Goal: Task Accomplishment & Management: Use online tool/utility

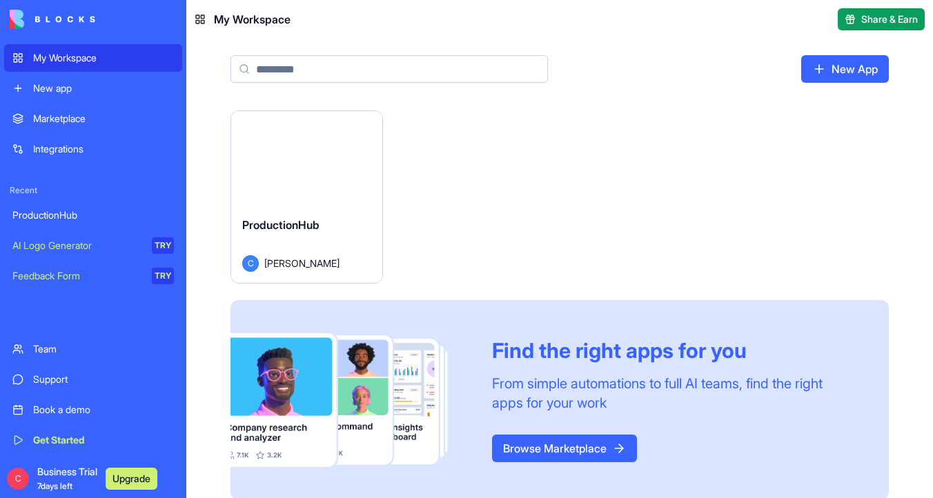
click at [345, 182] on div "Launch" at bounding box center [306, 158] width 151 height 95
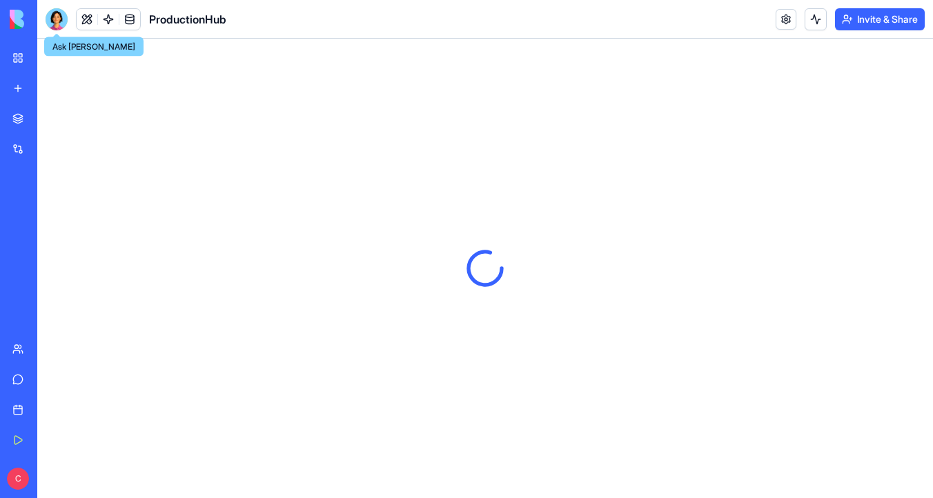
click at [56, 17] on div at bounding box center [57, 19] width 22 height 22
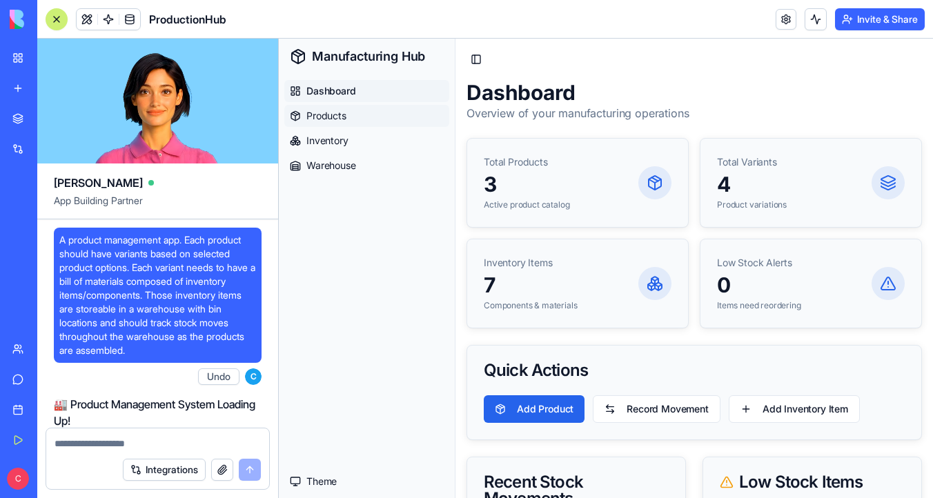
click at [358, 110] on link "Products" at bounding box center [366, 116] width 165 height 22
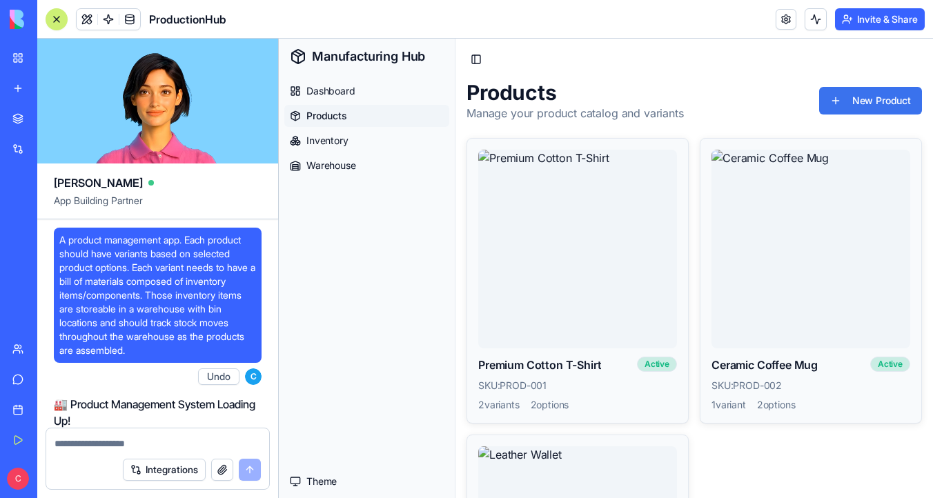
click at [866, 97] on button "New Product" at bounding box center [871, 101] width 103 height 28
click at [343, 82] on link "Dashboard" at bounding box center [366, 91] width 165 height 22
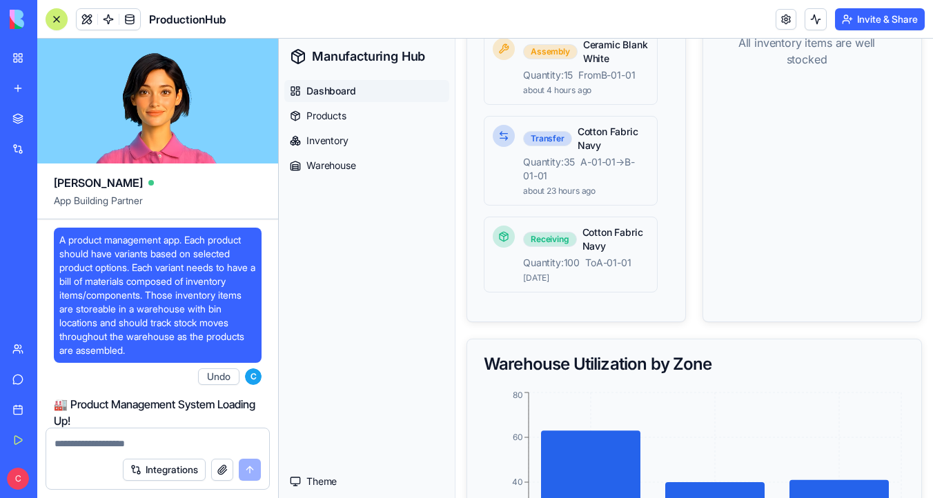
scroll to position [621, 0]
